Goal: Browse casually: Explore the website without a specific task or goal

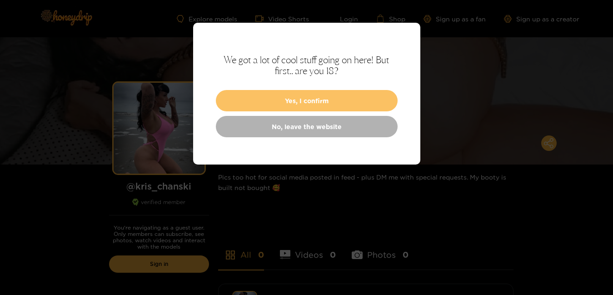
click at [323, 109] on button "Yes, I confirm" at bounding box center [307, 100] width 182 height 21
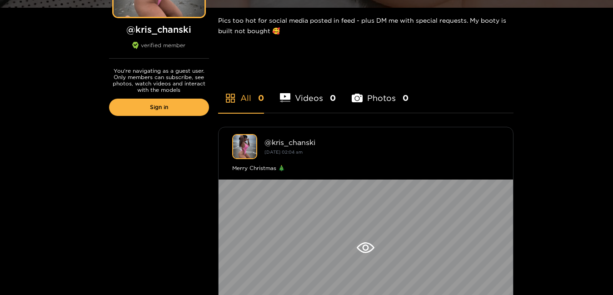
scroll to position [227, 0]
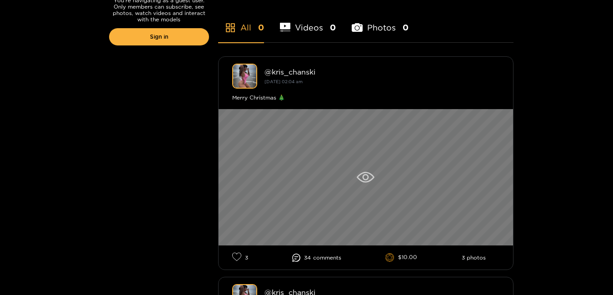
click at [362, 174] on icon at bounding box center [365, 177] width 18 height 11
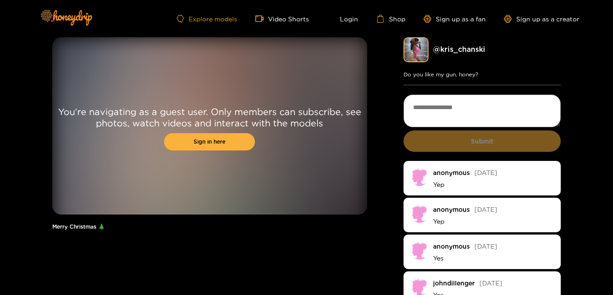
click at [210, 20] on link "Explore models" at bounding box center [207, 19] width 60 height 8
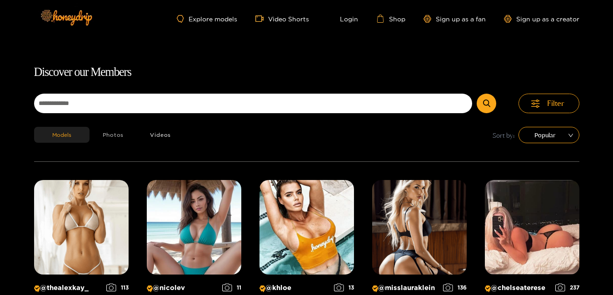
click at [115, 141] on button "Photos" at bounding box center [113, 135] width 48 height 16
